Goal: Task Accomplishment & Management: Manage account settings

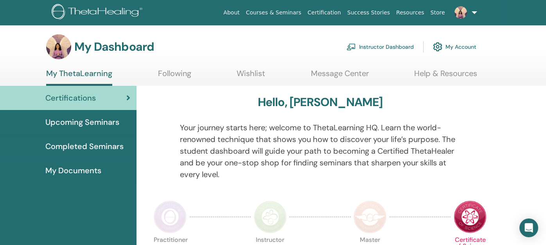
click at [373, 45] on link "Instructor Dashboard" at bounding box center [379, 46] width 67 height 17
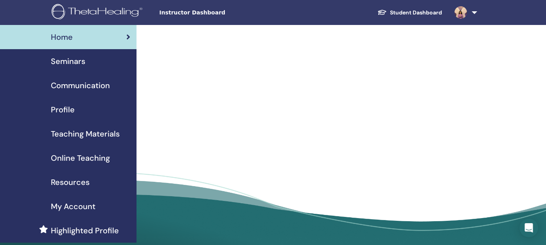
click at [65, 62] on span "Seminars" at bounding box center [68, 62] width 34 height 12
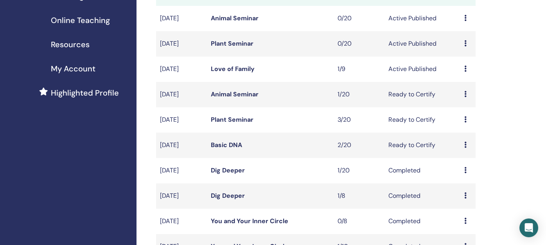
scroll to position [117, 0]
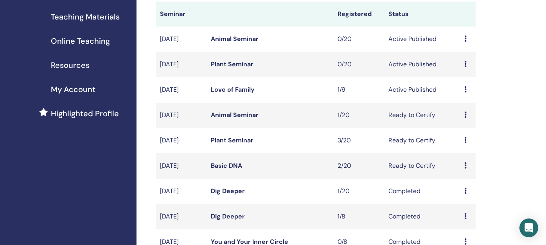
click at [229, 89] on link "Love of Family" at bounding box center [233, 90] width 44 height 8
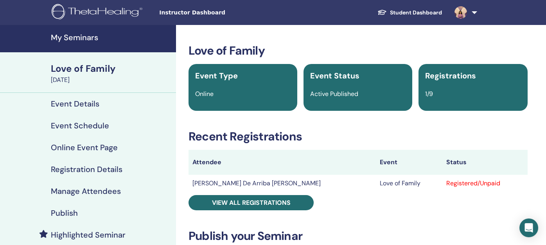
click at [72, 191] on h4 "Manage Attendees" at bounding box center [86, 191] width 70 height 9
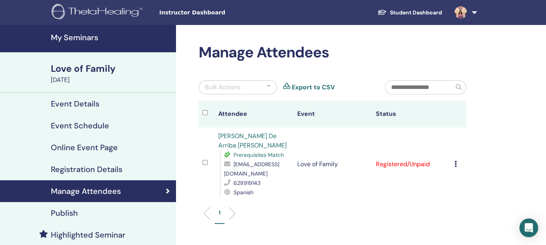
click at [456, 161] on icon at bounding box center [455, 164] width 2 height 6
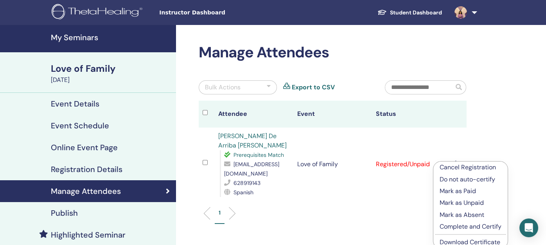
click at [453, 228] on p "Complete and Certify" at bounding box center [470, 226] width 62 height 9
